Goal: Register for event/course

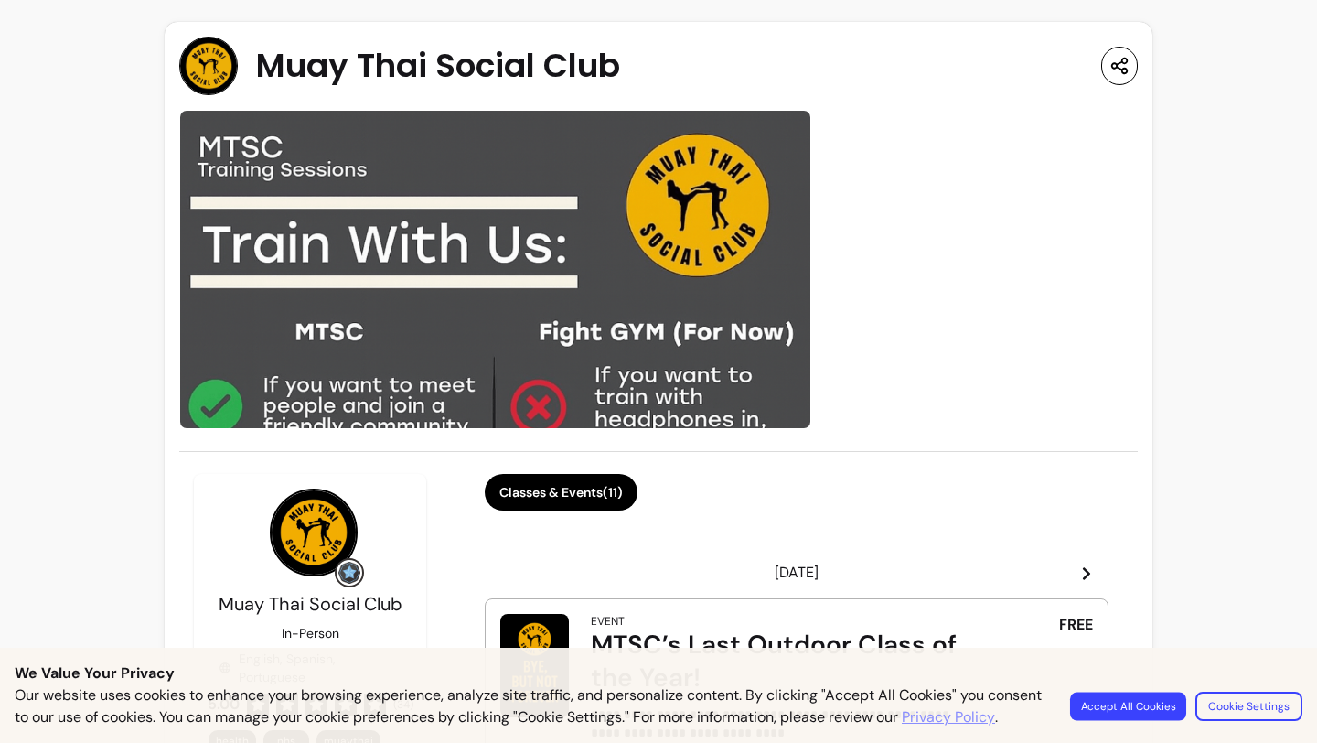
click at [1161, 692] on button "Accept All Cookies" at bounding box center [1128, 706] width 116 height 28
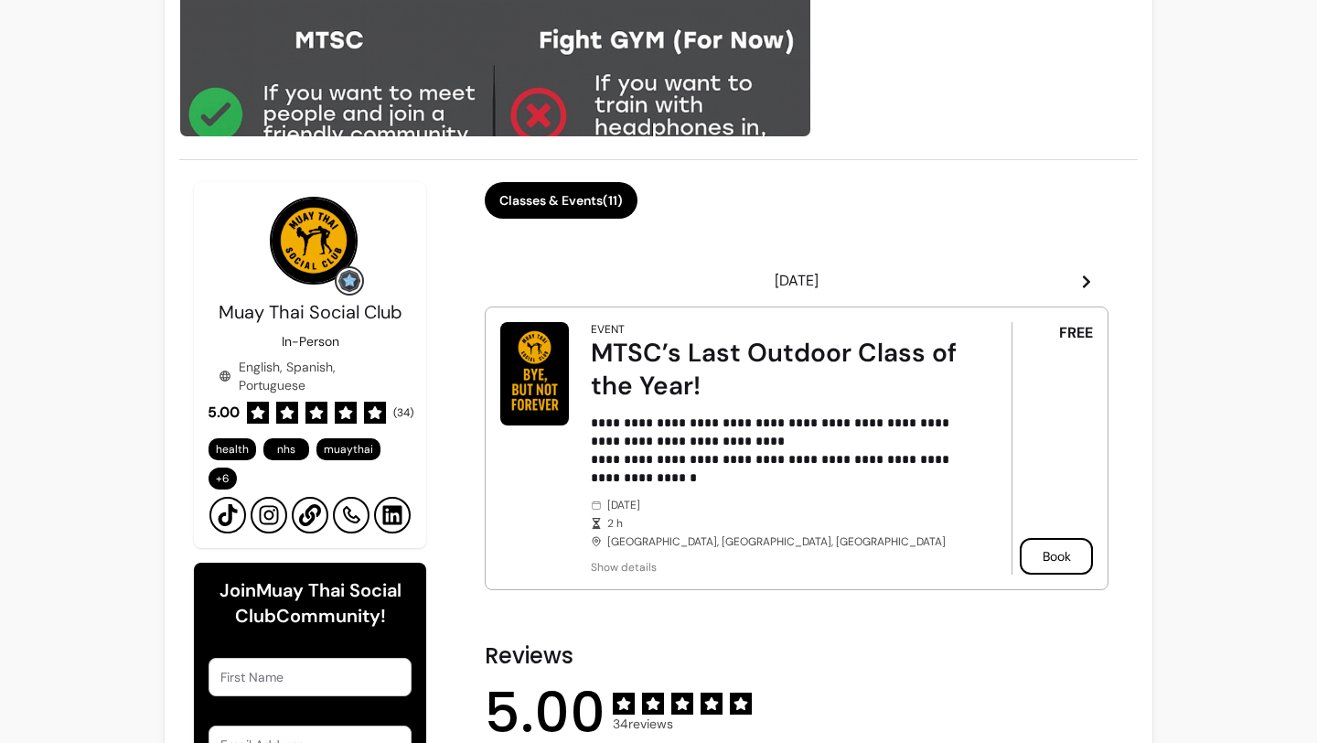
scroll to position [288, 0]
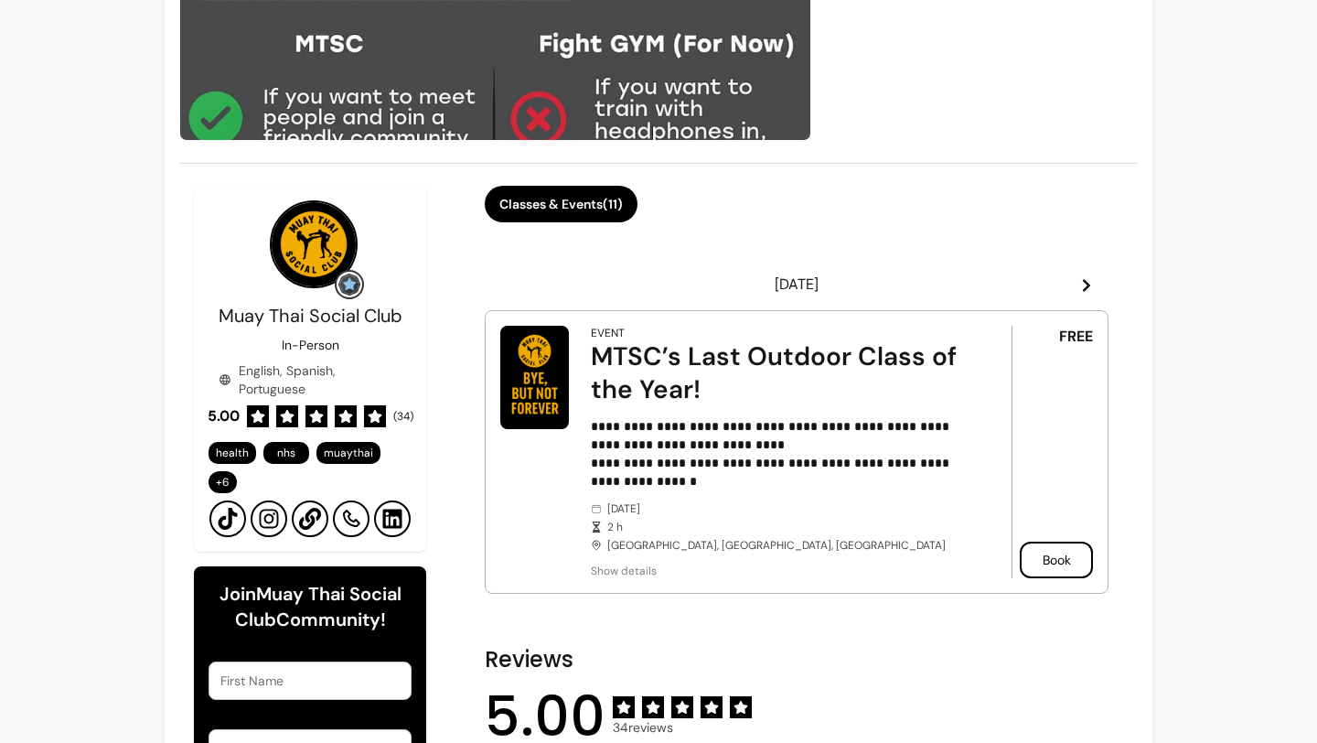
click at [266, 522] on icon at bounding box center [268, 519] width 19 height 19
click at [560, 197] on button "Classes & Events ( 11 )" at bounding box center [562, 205] width 148 height 36
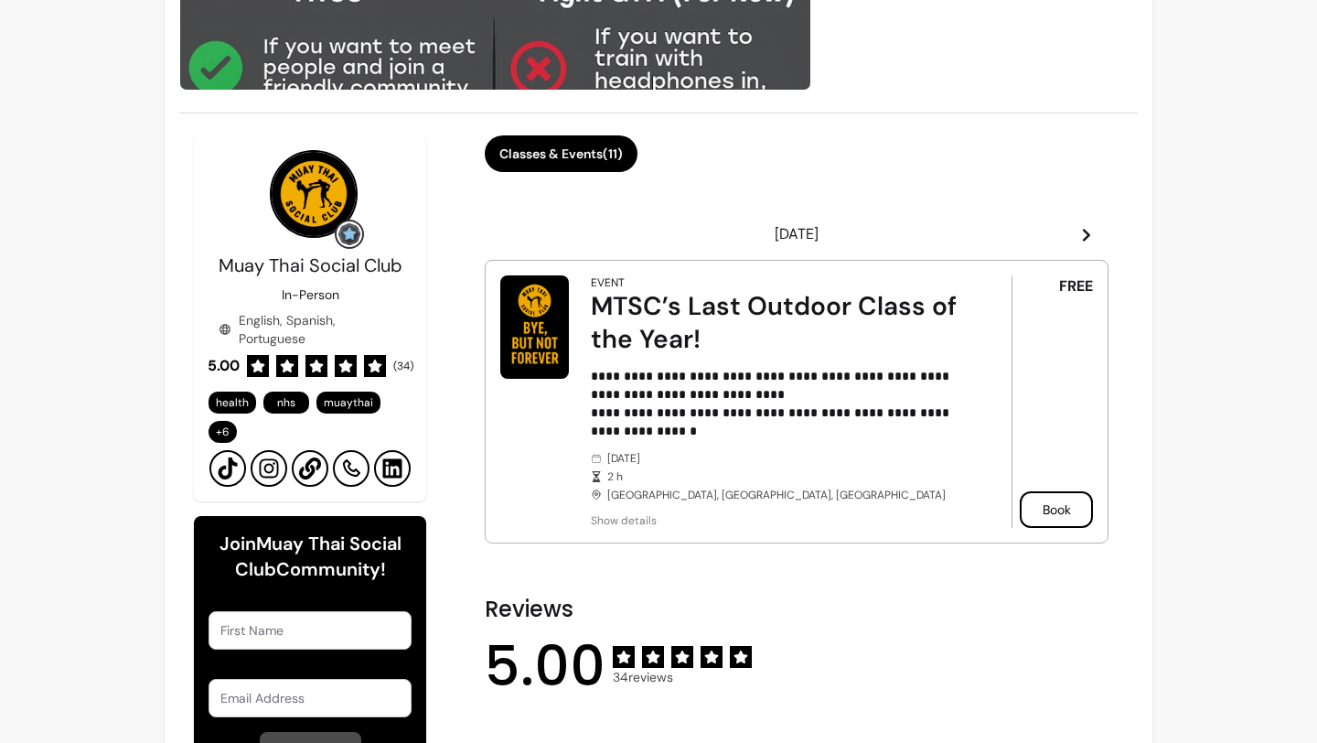
scroll to position [359, 0]
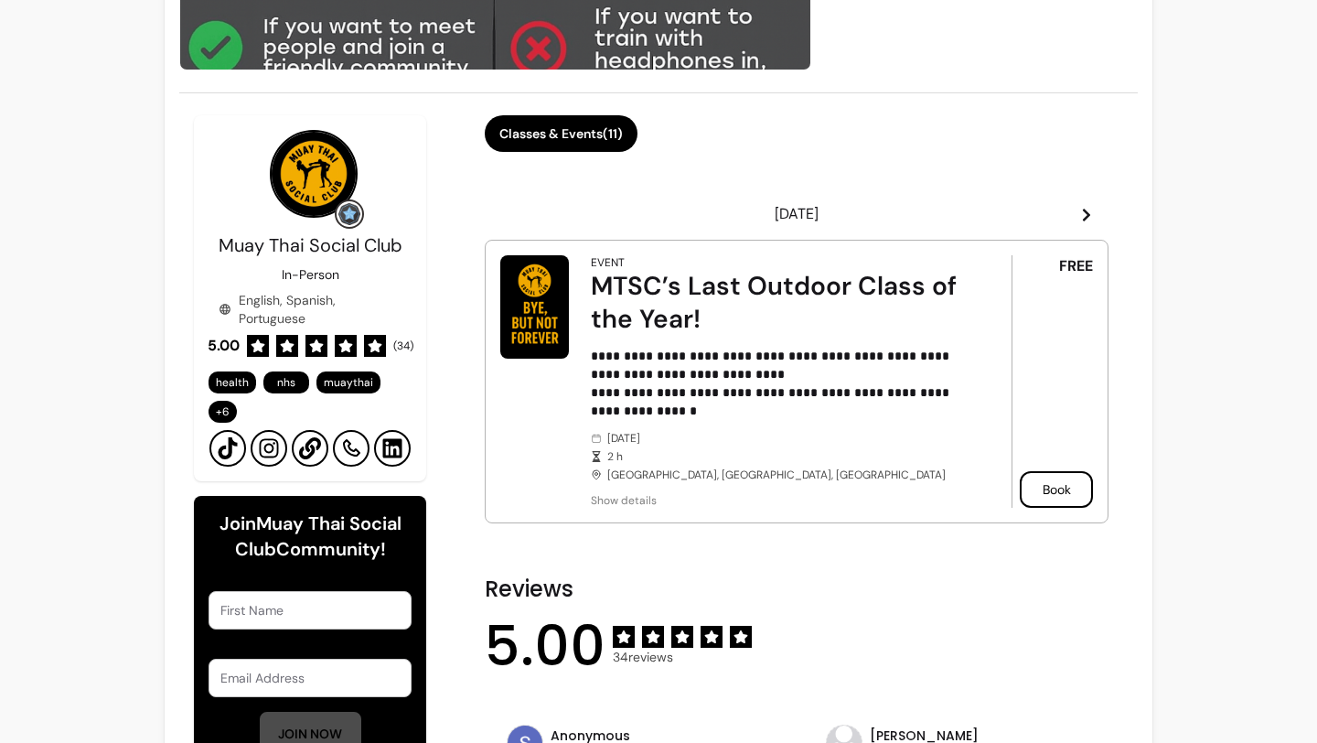
click at [1090, 215] on icon at bounding box center [1086, 215] width 7 height 13
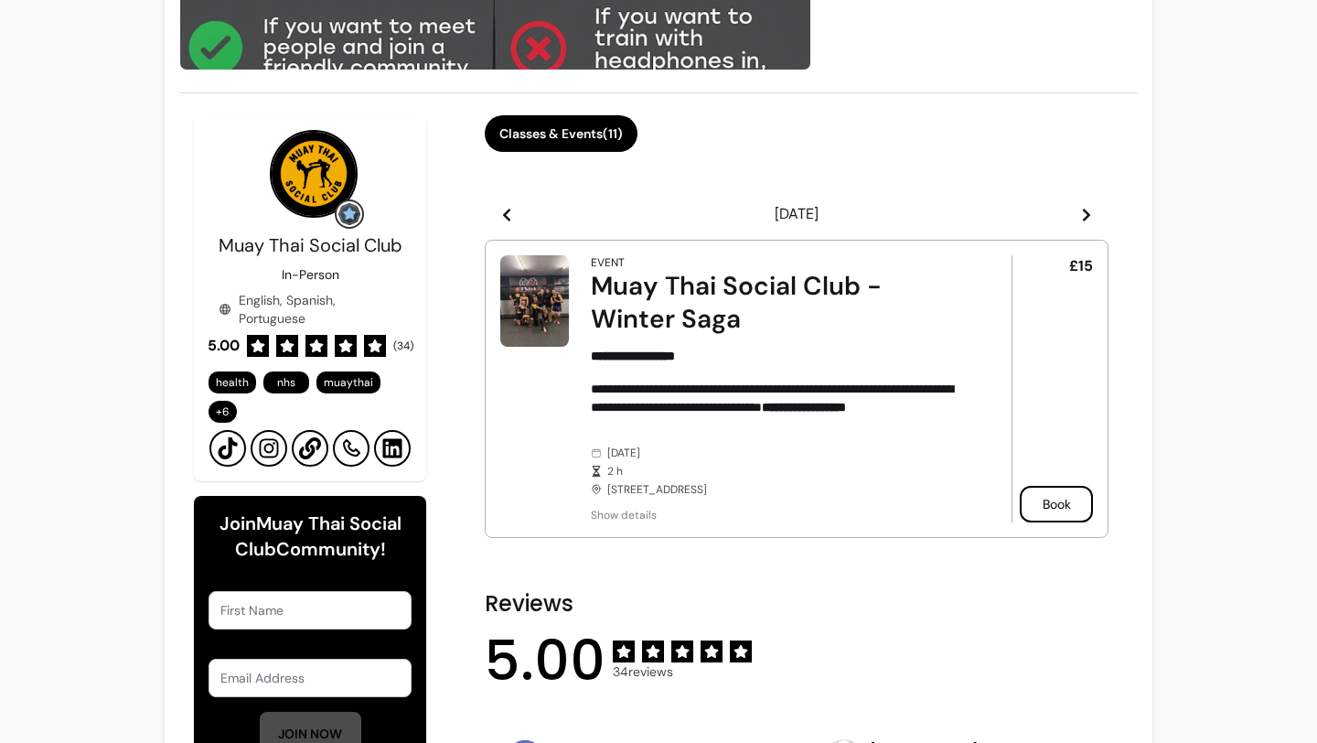
click at [1083, 213] on icon at bounding box center [1086, 215] width 15 height 15
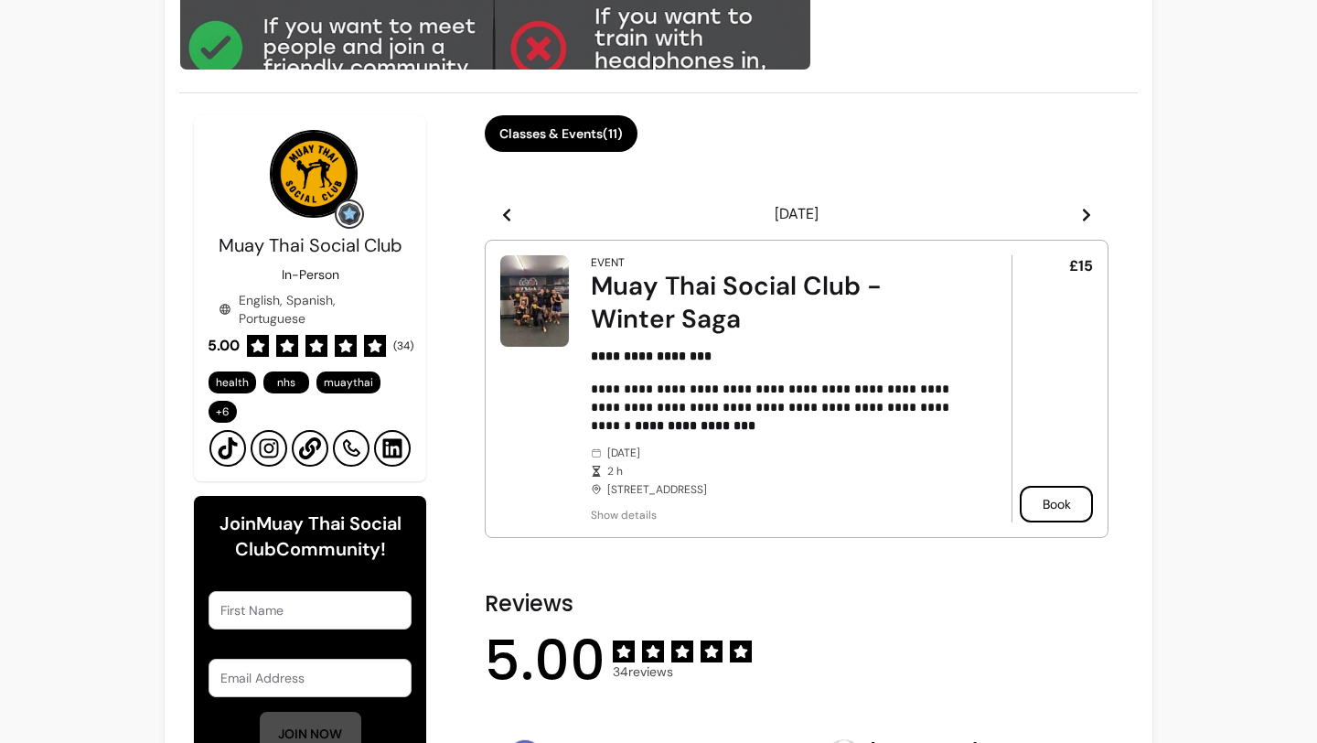
click at [1083, 213] on icon at bounding box center [1086, 215] width 15 height 15
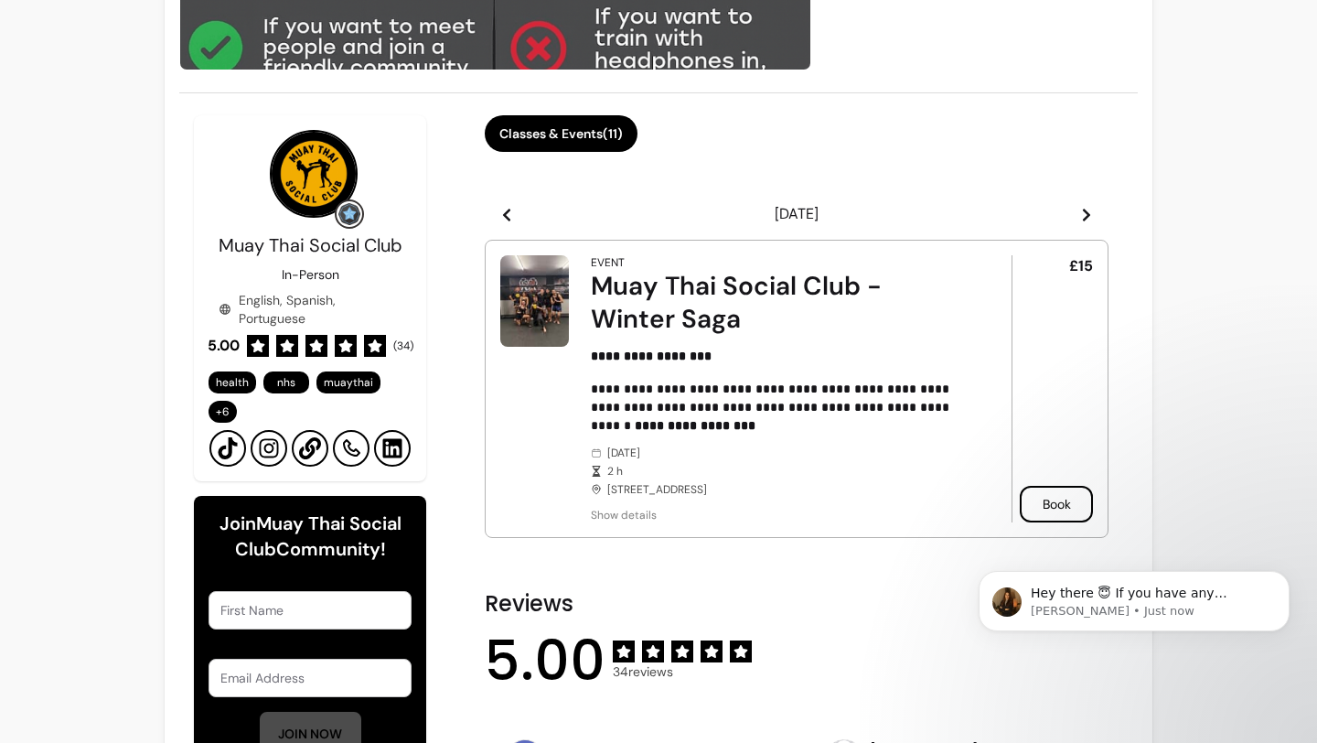
scroll to position [0, 0]
drag, startPoint x: 607, startPoint y: 488, endPoint x: 893, endPoint y: 488, distance: 286.3
click at [893, 488] on div "[DATE] 2 h [STREET_ADDRESS]" at bounding box center [776, 471] width 370 height 51
copy div "[STREET_ADDRESS]"
